Goal: Information Seeking & Learning: Learn about a topic

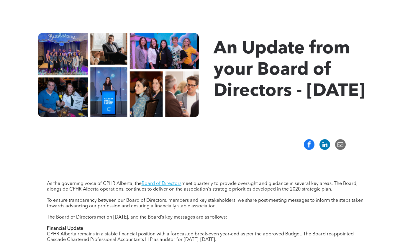
scroll to position [59, 0]
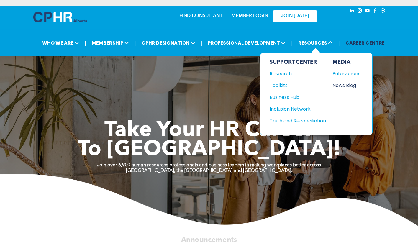
click at [346, 88] on div "News Blog" at bounding box center [344, 85] width 25 height 7
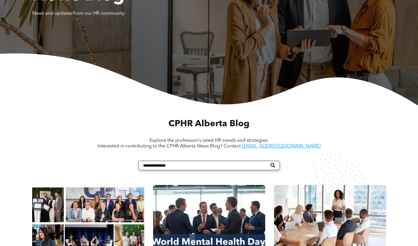
scroll to position [206, 0]
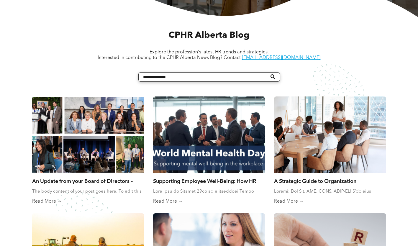
click at [93, 174] on div "An Update from your Board of Directors – September 2025 By Jessica Jaithoo • Oc…" at bounding box center [88, 185] width 112 height 25
click at [88, 181] on link "An Update from your Board of Directors – [DATE]" at bounding box center [88, 180] width 112 height 6
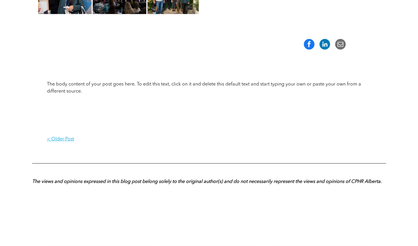
scroll to position [118, 0]
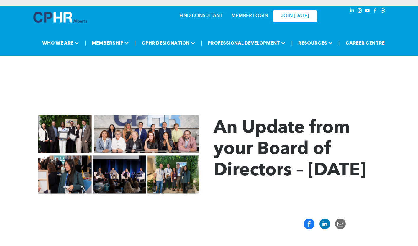
scroll to position [118, 0]
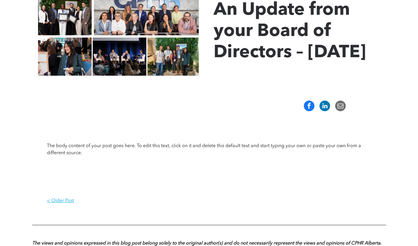
click at [137, 189] on div "The body content of your post goes here. To edit this text, click on it and del…" at bounding box center [209, 154] width 324 height 67
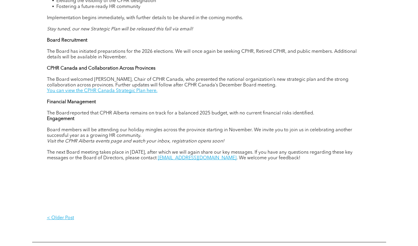
scroll to position [295, 0]
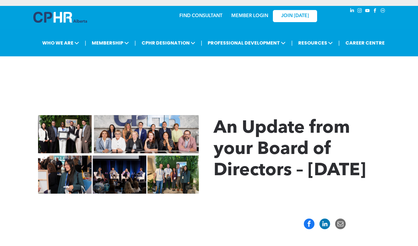
scroll to position [295, 0]
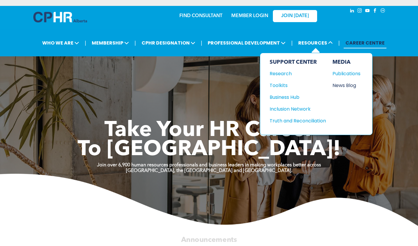
click at [343, 84] on div "News Blog" at bounding box center [344, 85] width 25 height 7
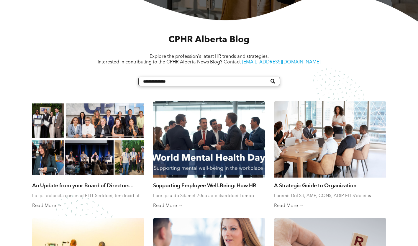
scroll to position [206, 0]
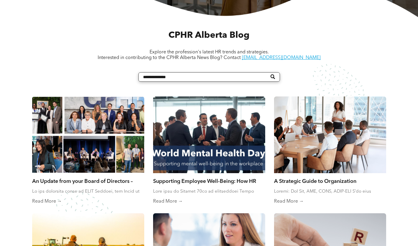
click at [43, 201] on link "Read More →" at bounding box center [88, 201] width 112 height 6
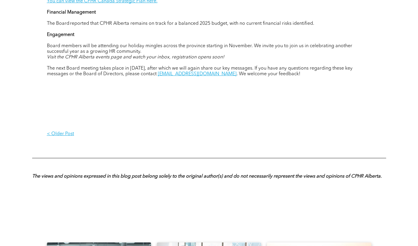
scroll to position [442, 0]
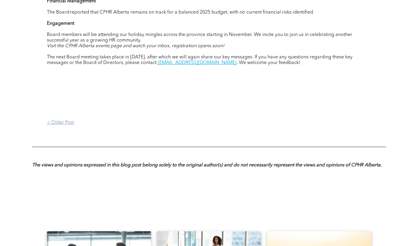
click at [145, 130] on link "< Older Post" at bounding box center [128, 122] width 162 height 15
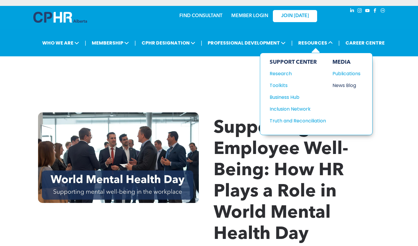
click at [345, 84] on div "News Blog" at bounding box center [344, 85] width 25 height 7
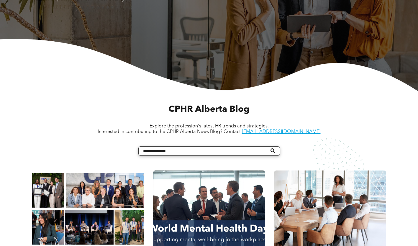
scroll to position [206, 0]
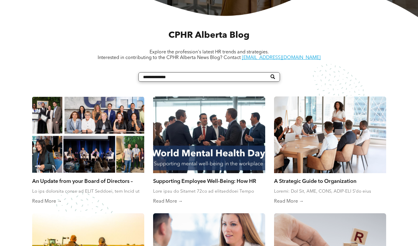
click at [50, 204] on link "Read More →" at bounding box center [88, 201] width 112 height 6
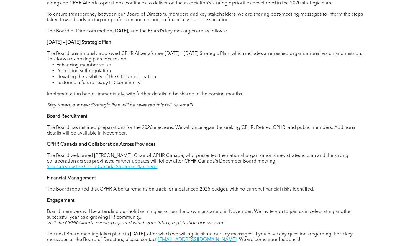
scroll to position [354, 0]
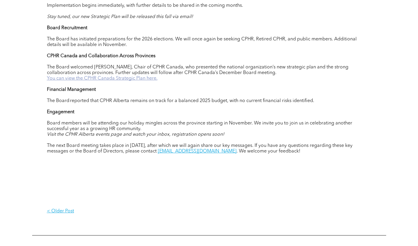
click at [123, 81] on link "You can view the CPHR Canada Strategic Plan here." at bounding box center [102, 78] width 110 height 5
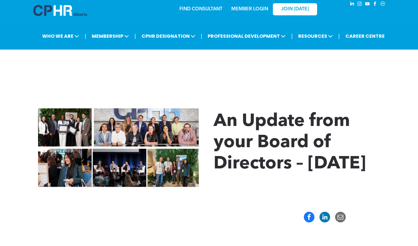
scroll to position [0, 0]
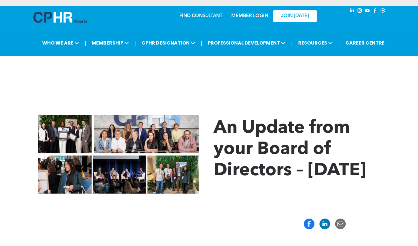
click at [149, 212] on div "An Update from your Board of Directors – [DATE]" at bounding box center [209, 154] width 418 height 119
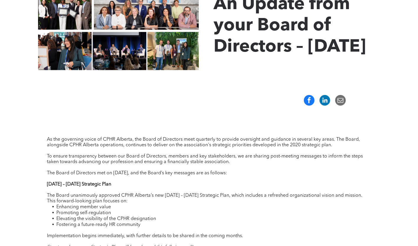
scroll to position [118, 0]
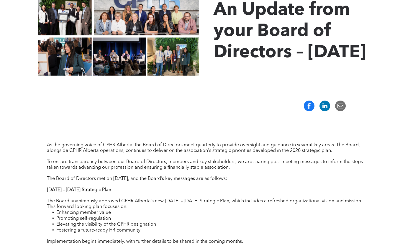
drag, startPoint x: 269, startPoint y: 100, endPoint x: 216, endPoint y: 14, distance: 101.6
copy div "An Update from your Board of Directors – September 2025 As the governing voice …"
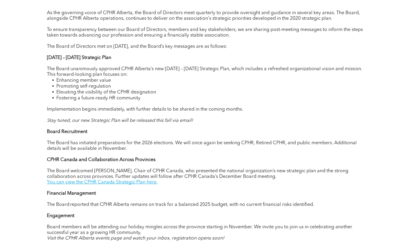
scroll to position [236, 0]
